Goal: Transaction & Acquisition: Purchase product/service

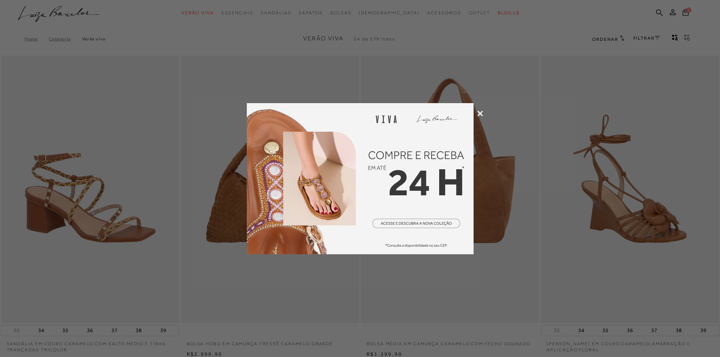
click at [481, 113] on icon at bounding box center [480, 114] width 6 height 6
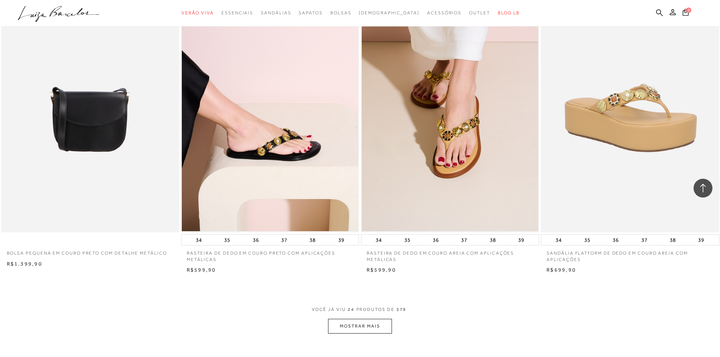
scroll to position [1738, 0]
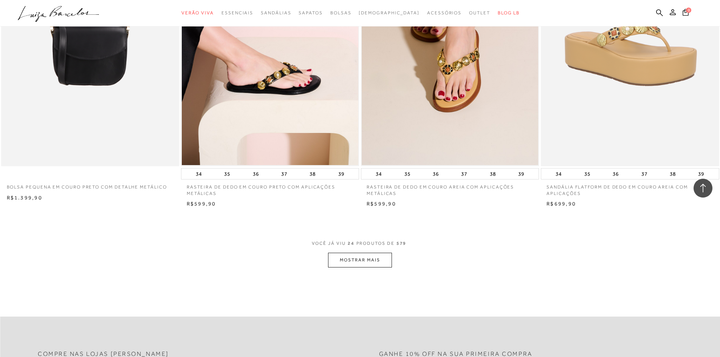
click at [348, 255] on button "MOSTRAR MAIS" at bounding box center [359, 260] width 63 height 15
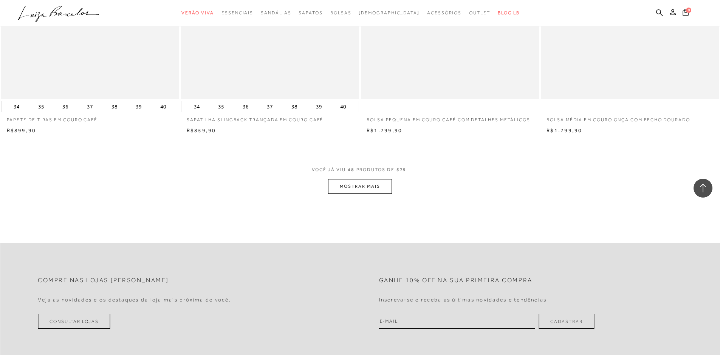
scroll to position [3778, 0]
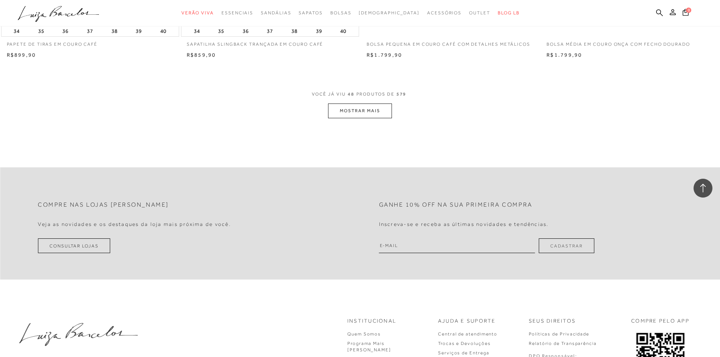
click at [354, 112] on button "MOSTRAR MAIS" at bounding box center [359, 111] width 63 height 15
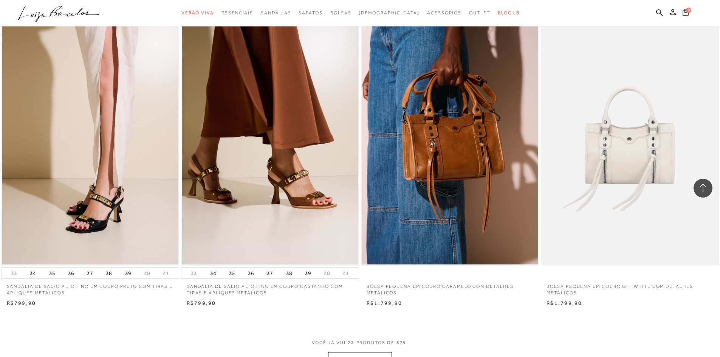
scroll to position [5440, 0]
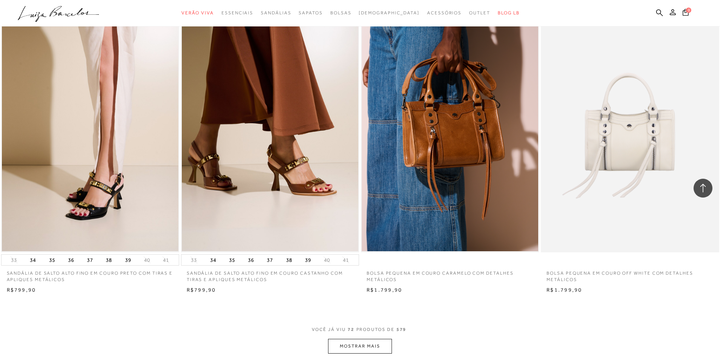
click at [355, 347] on button "MOSTRAR MAIS" at bounding box center [359, 346] width 63 height 15
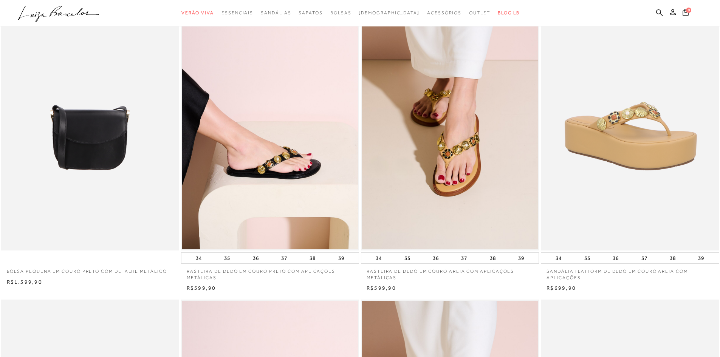
scroll to position [0, 0]
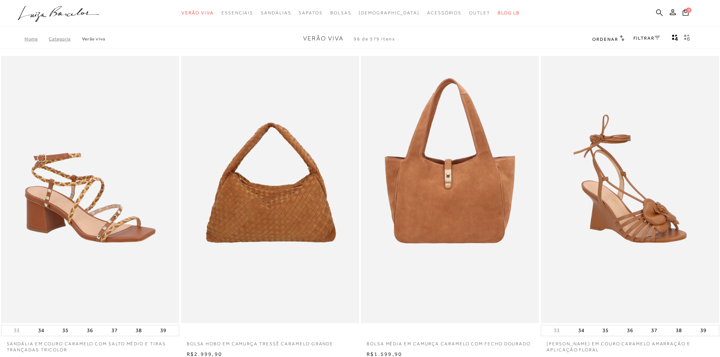
click at [658, 13] on icon at bounding box center [659, 12] width 7 height 7
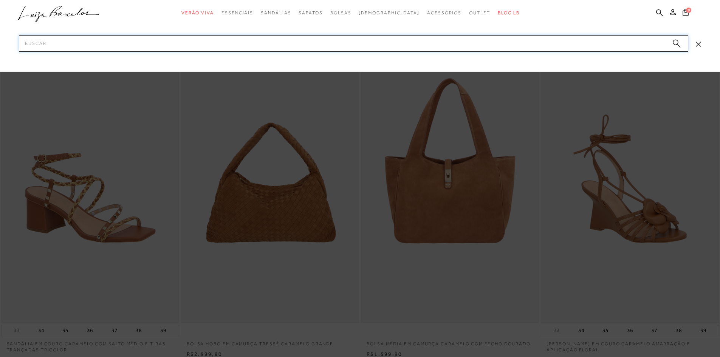
paste input "12530117"
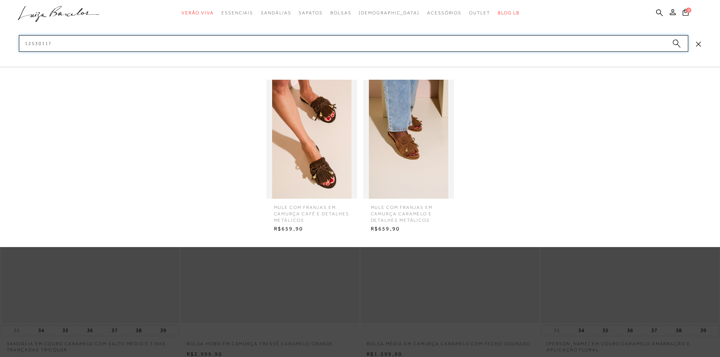
type input "12530117"
click at [409, 150] on img at bounding box center [408, 139] width 91 height 119
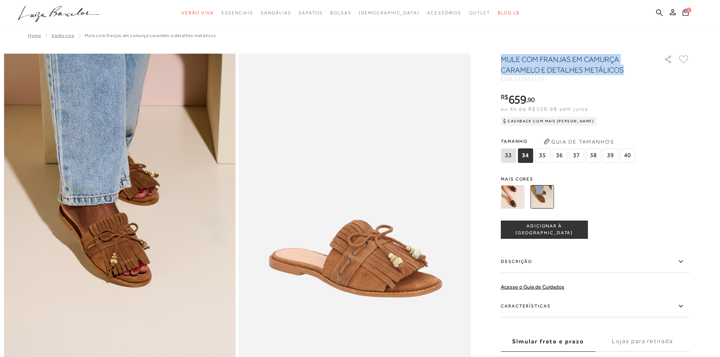
drag, startPoint x: 505, startPoint y: 59, endPoint x: 624, endPoint y: 74, distance: 120.3
click at [624, 74] on h1 "MULE COM FRANJAS EM CAMURÇA CARAMELO E DETALHES METÁLICOS" at bounding box center [572, 64] width 142 height 21
copy h1 "MULE COM FRANJAS EM CAMURÇA CARAMELO E DETALHES METÁLICOS"
click at [540, 307] on label "Características" at bounding box center [595, 306] width 189 height 22
click at [0, 0] on input "Características" at bounding box center [0, 0] width 0 height 0
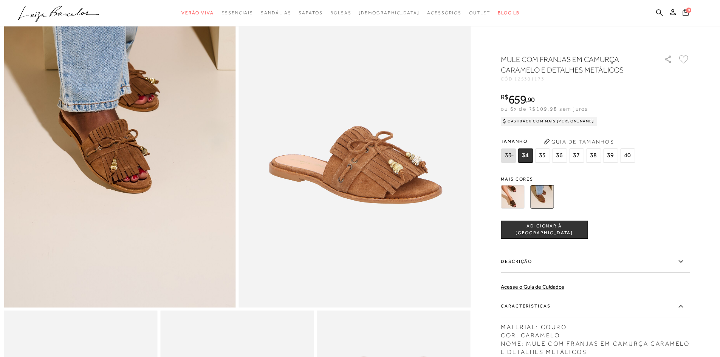
scroll to position [38, 0]
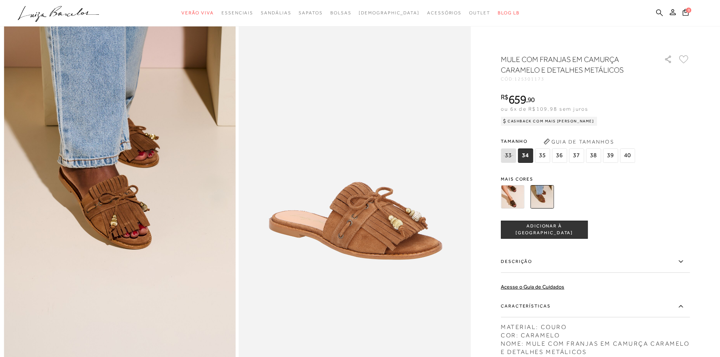
click at [660, 12] on icon at bounding box center [659, 12] width 7 height 7
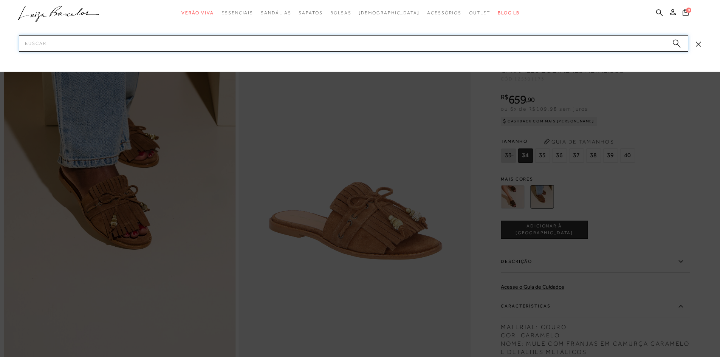
paste input "P12055 0019"
type input "P12055 0019"
